Goal: Information Seeking & Learning: Learn about a topic

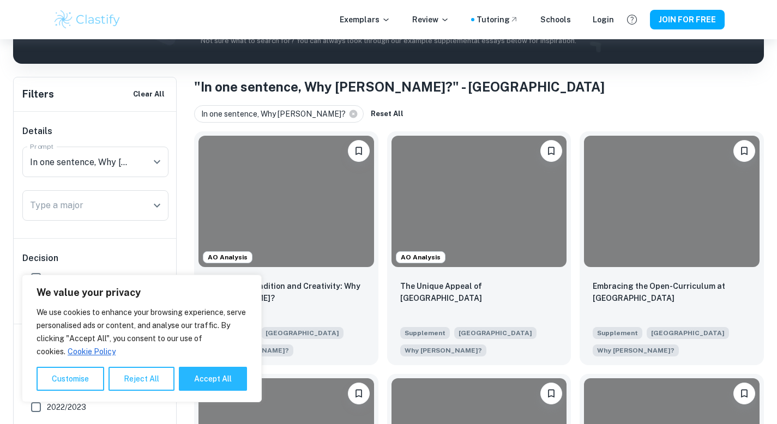
scroll to position [194, 0]
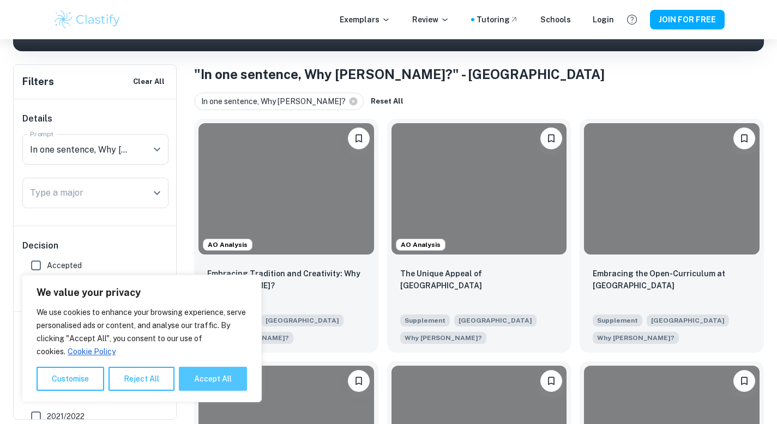
click at [220, 382] on button "Accept All" at bounding box center [213, 379] width 68 height 24
checkbox input "true"
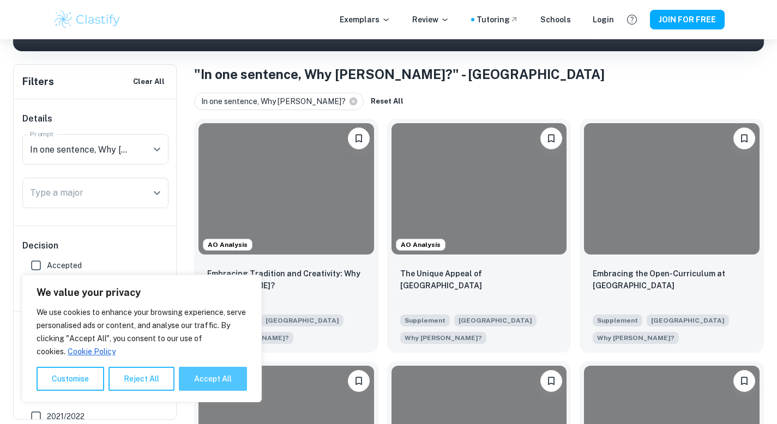
checkbox input "true"
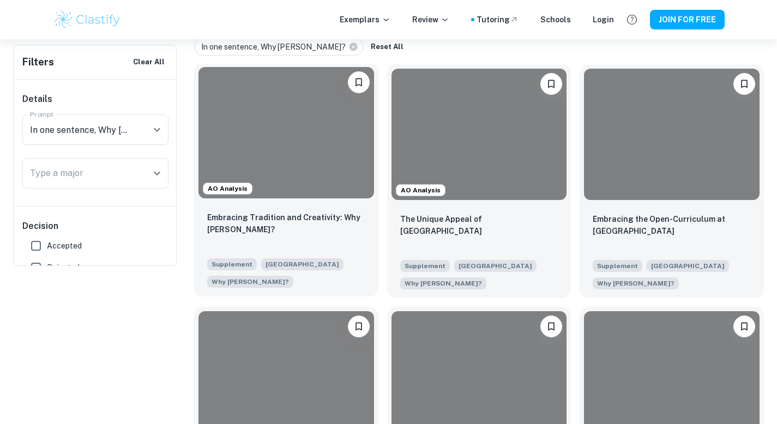
scroll to position [59, 0]
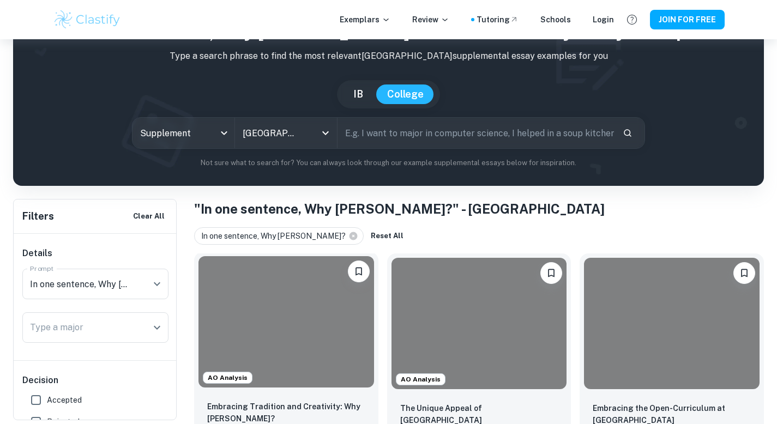
click at [301, 304] on div at bounding box center [286, 321] width 176 height 131
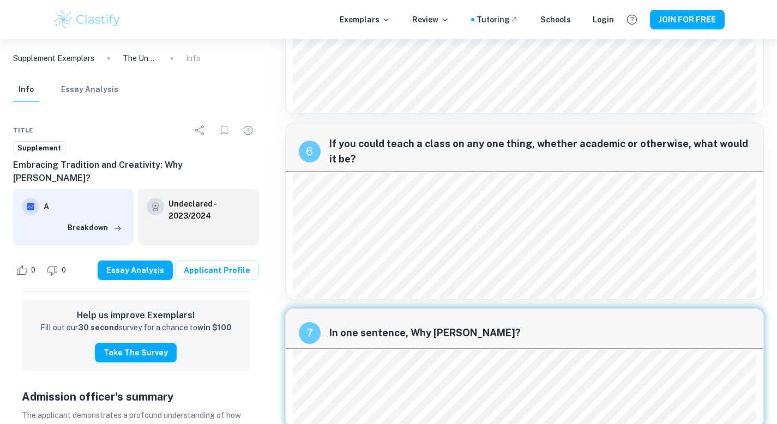
scroll to position [1401, 0]
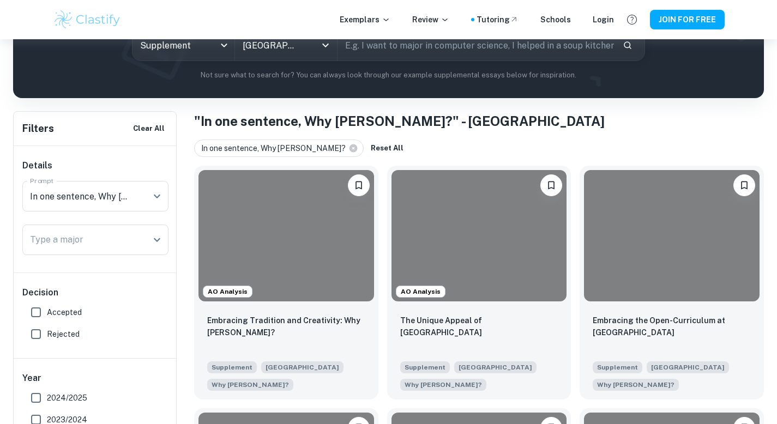
scroll to position [187, 0]
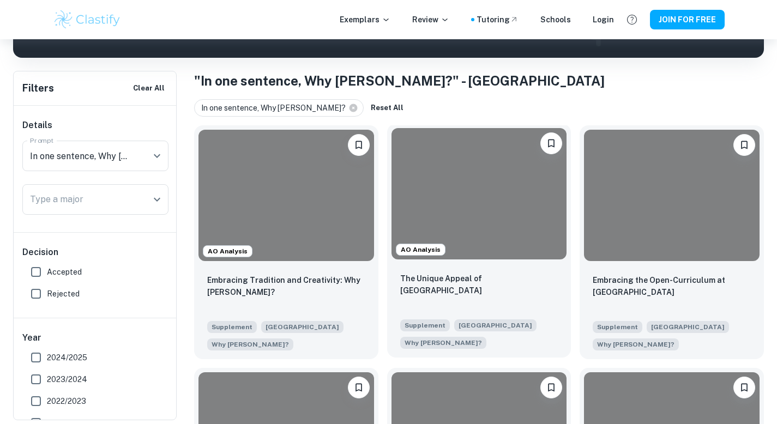
click at [488, 209] on div at bounding box center [479, 193] width 176 height 131
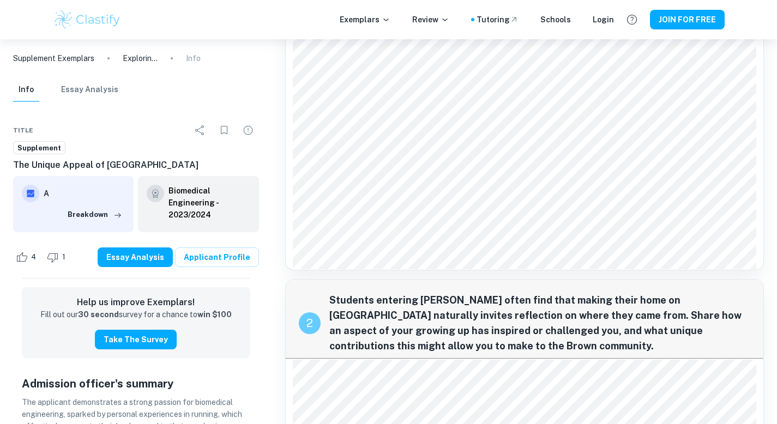
scroll to position [238, 0]
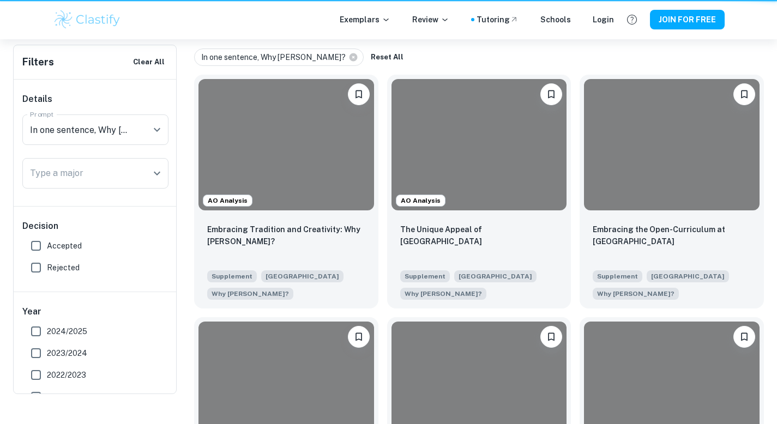
scroll to position [187, 0]
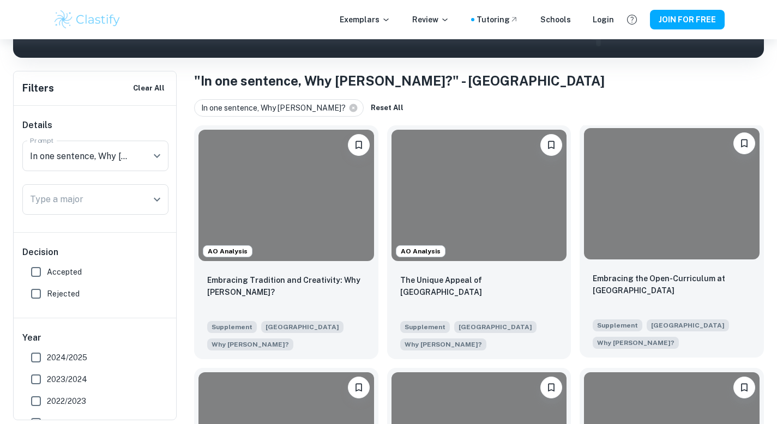
click at [721, 233] on div at bounding box center [672, 193] width 176 height 131
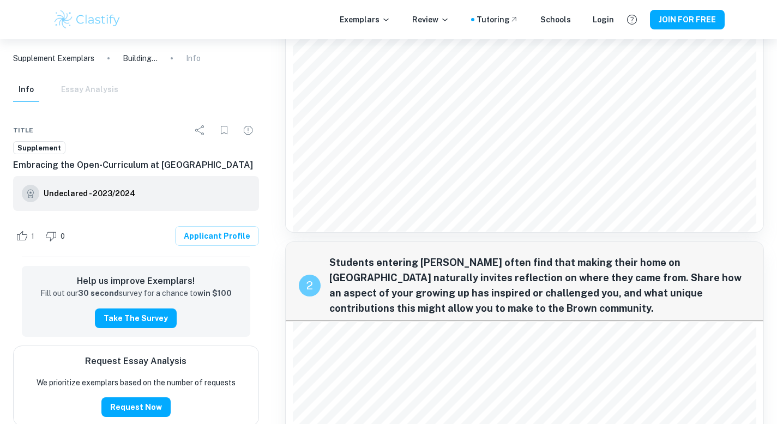
scroll to position [342, 0]
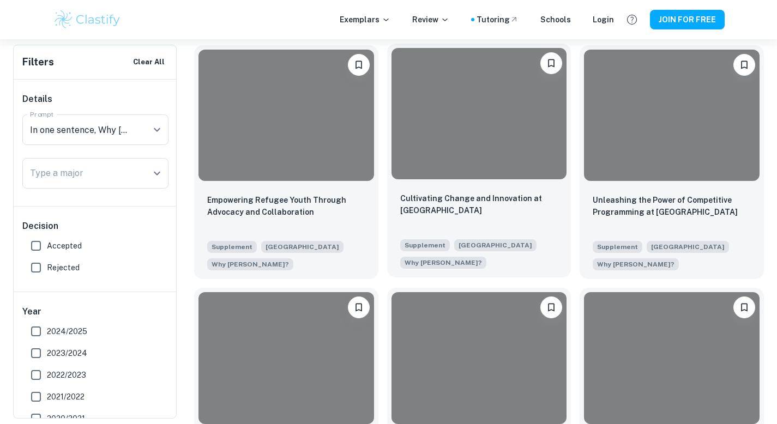
scroll to position [719, 0]
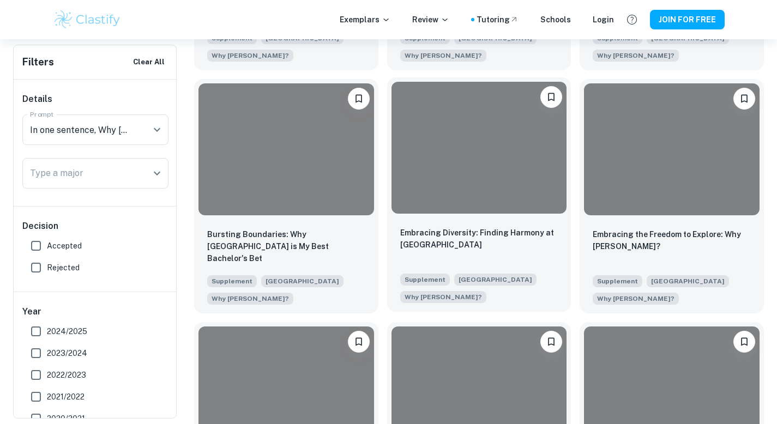
click at [458, 225] on div "Embracing Diversity: Finding Harmony at Brown Supplement [GEOGRAPHIC_DATA] Why …" at bounding box center [479, 265] width 184 height 94
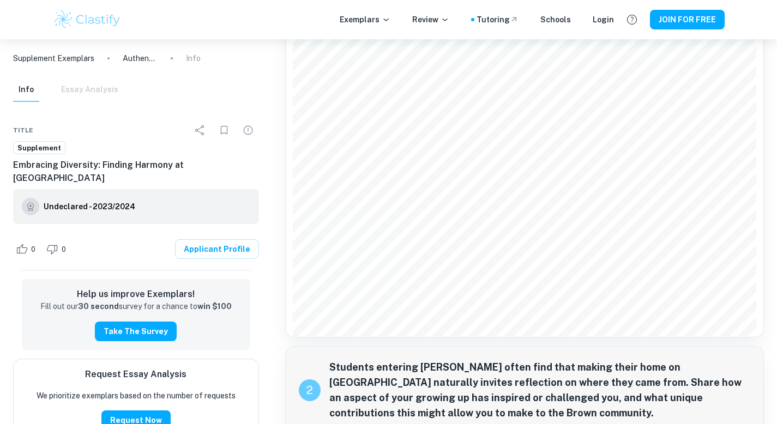
scroll to position [239, 0]
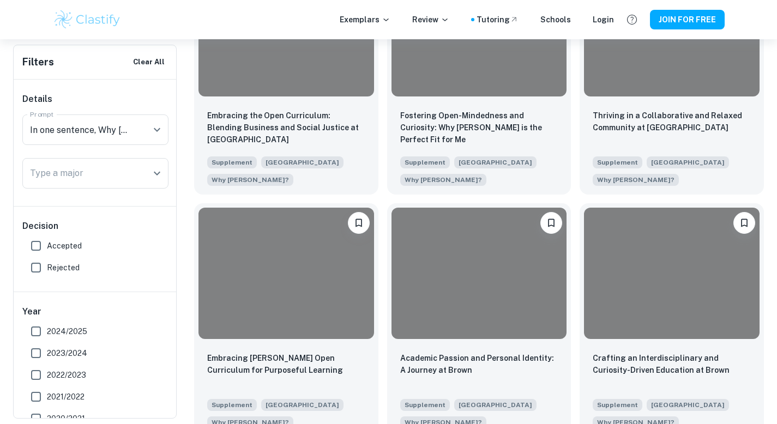
scroll to position [1097, 0]
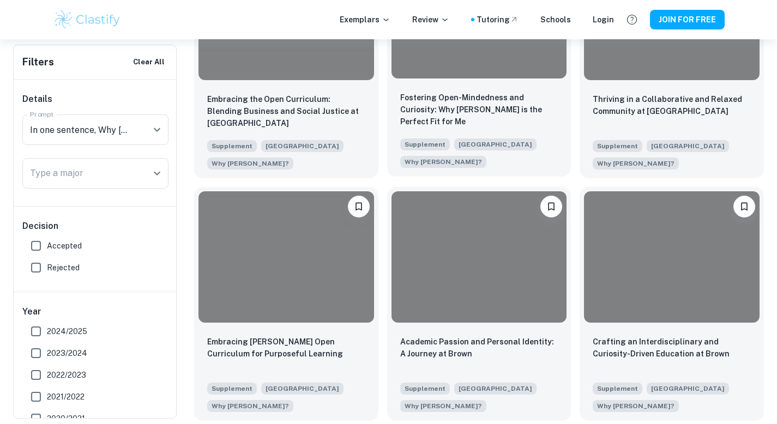
click at [525, 116] on div "Fostering Open-Mindedness and Curiosity: Why [PERSON_NAME] is the Perfect Fit f…" at bounding box center [479, 110] width 158 height 37
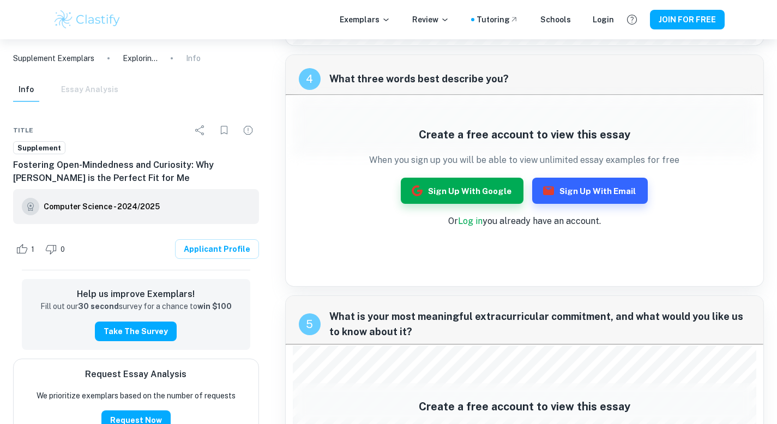
scroll to position [1444, 0]
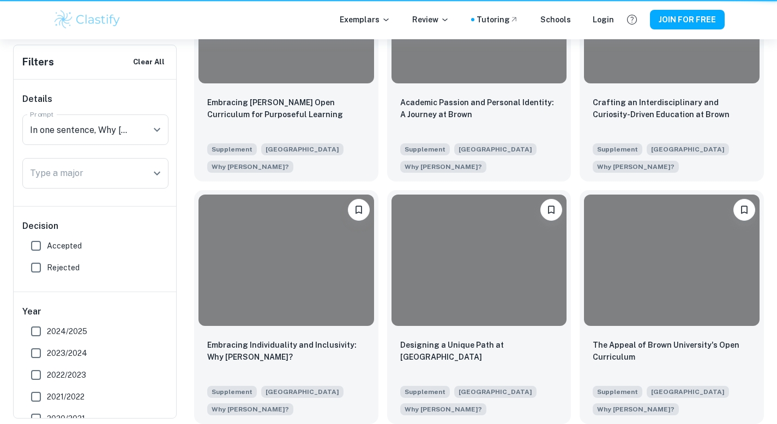
scroll to position [1097, 0]
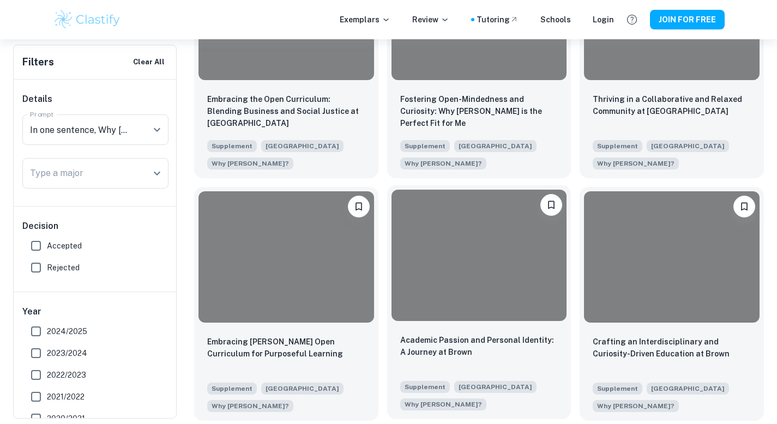
click at [516, 295] on div at bounding box center [479, 255] width 176 height 131
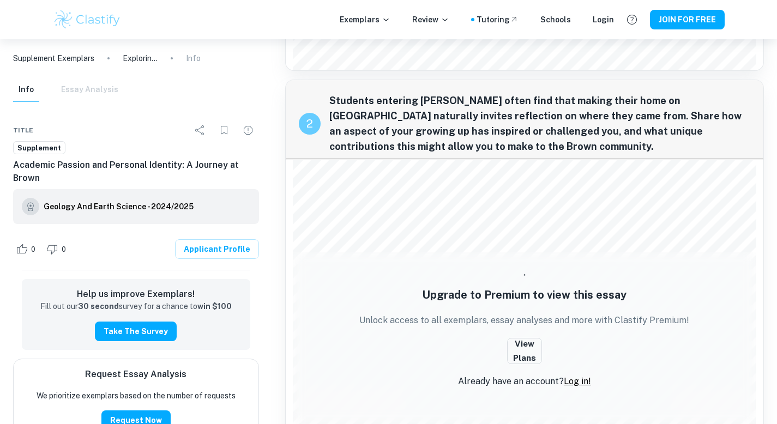
scroll to position [503, 0]
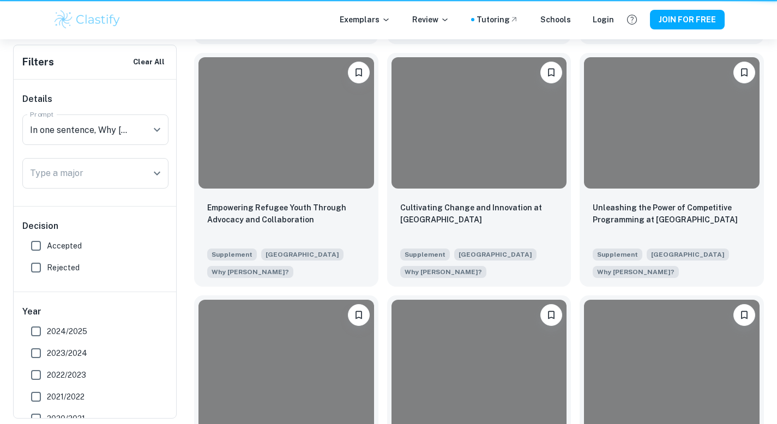
scroll to position [1097, 0]
